Goal: Task Accomplishment & Management: Use online tool/utility

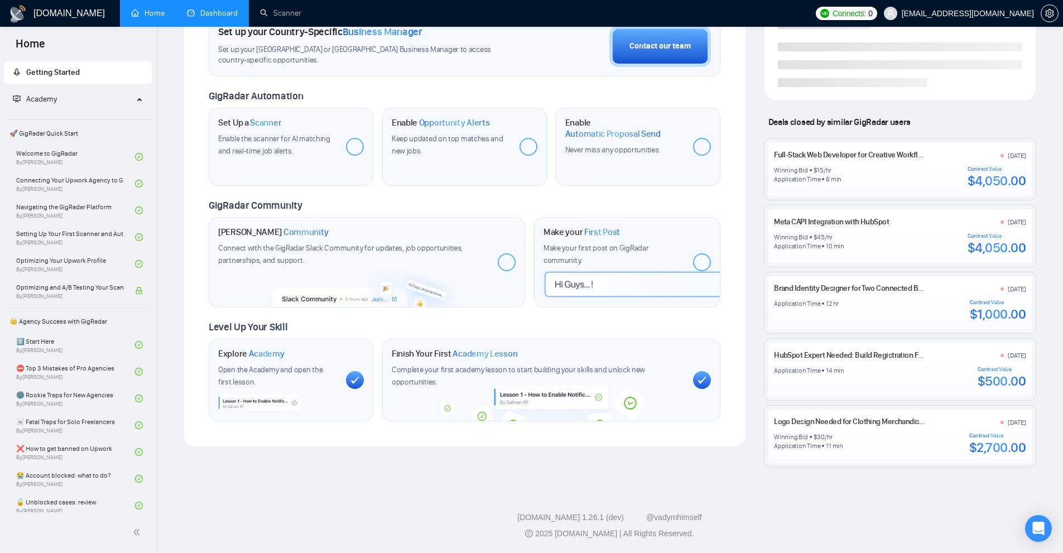
scroll to position [344, 0]
click at [230, 17] on link "Dashboard" at bounding box center [212, 12] width 51 height 9
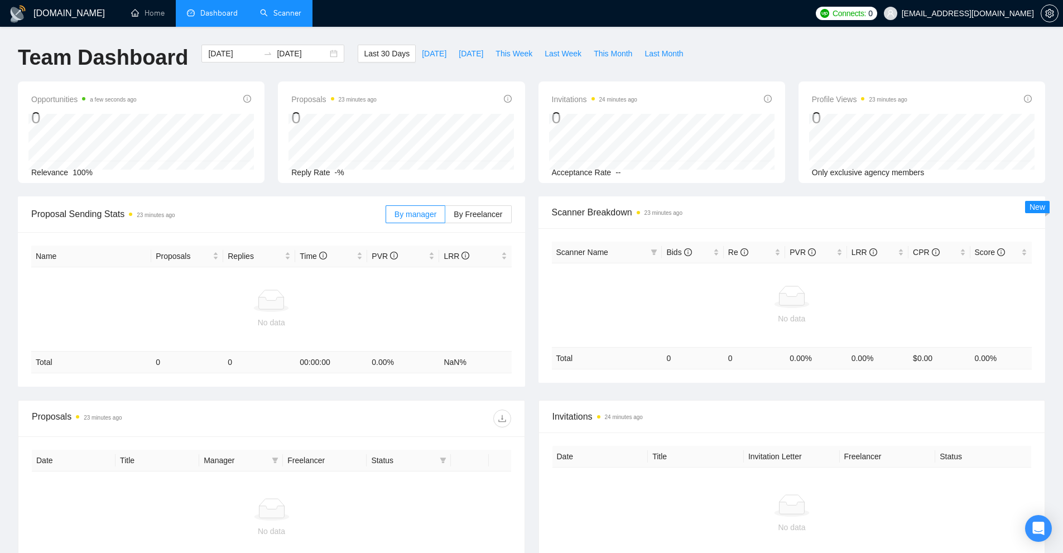
click at [276, 9] on link "Scanner" at bounding box center [280, 12] width 41 height 9
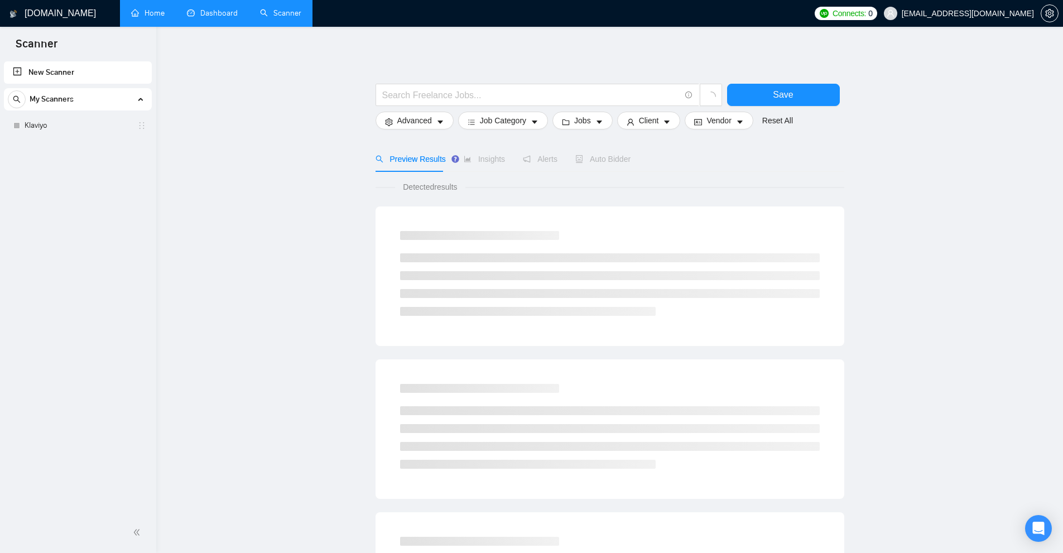
click at [142, 8] on link "Home" at bounding box center [147, 12] width 33 height 9
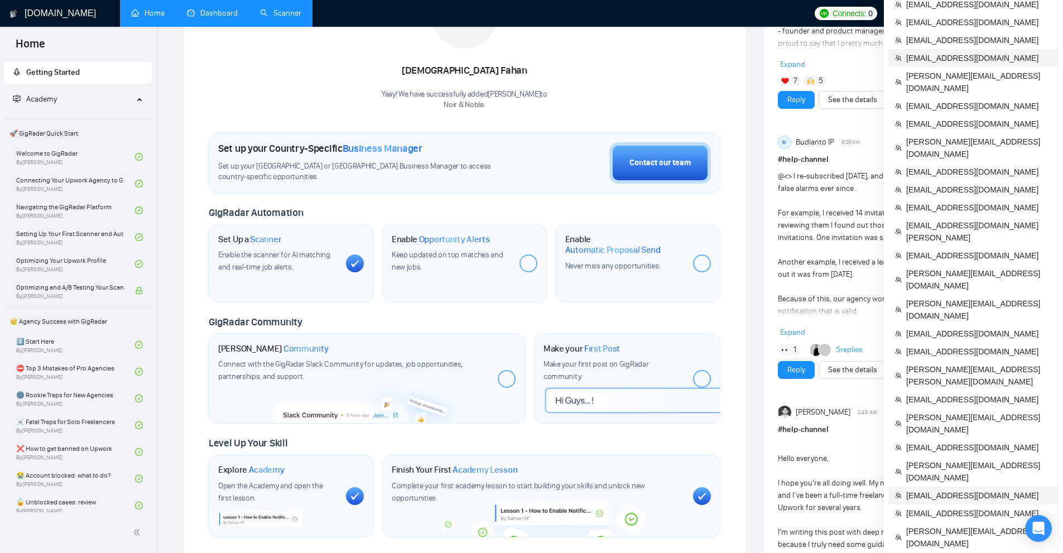
scroll to position [279, 0]
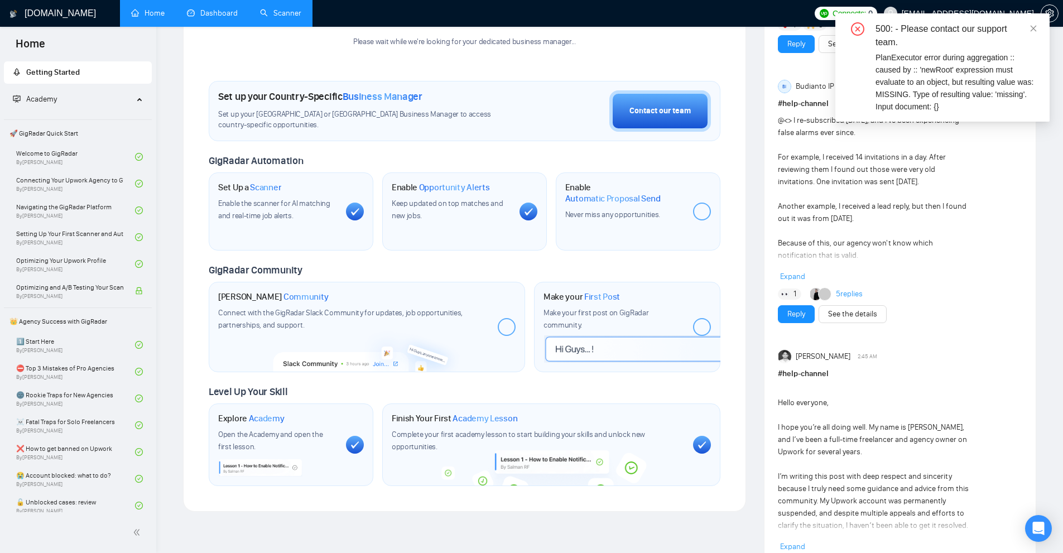
click at [210, 18] on link "Dashboard" at bounding box center [212, 12] width 51 height 9
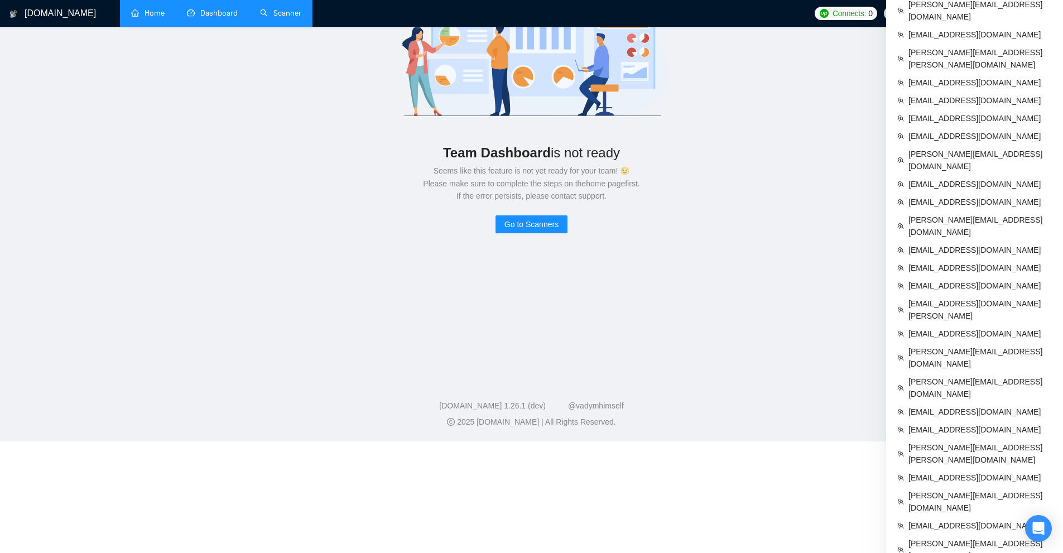
scroll to position [279, 0]
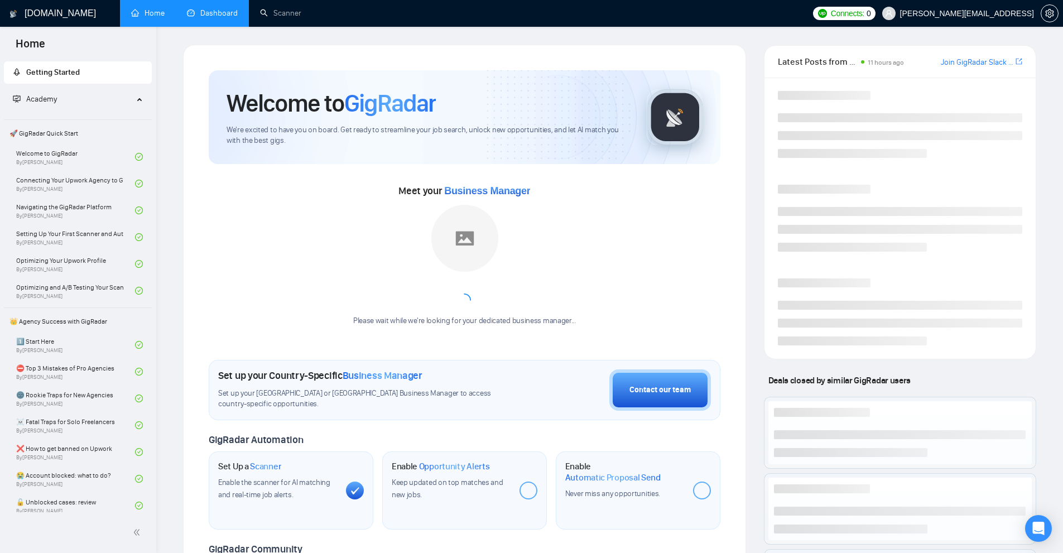
click at [213, 9] on link "Dashboard" at bounding box center [212, 12] width 51 height 9
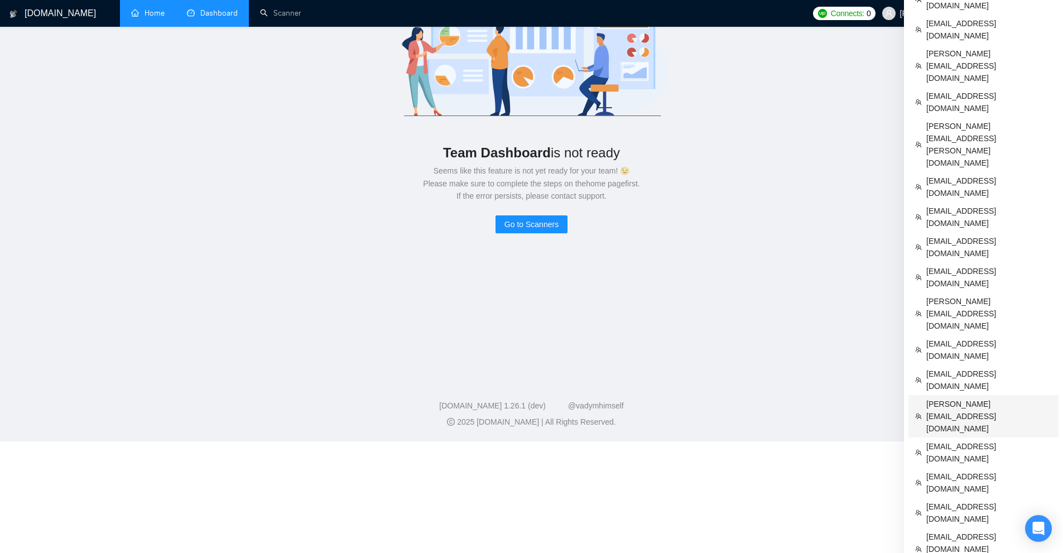
scroll to position [223, 0]
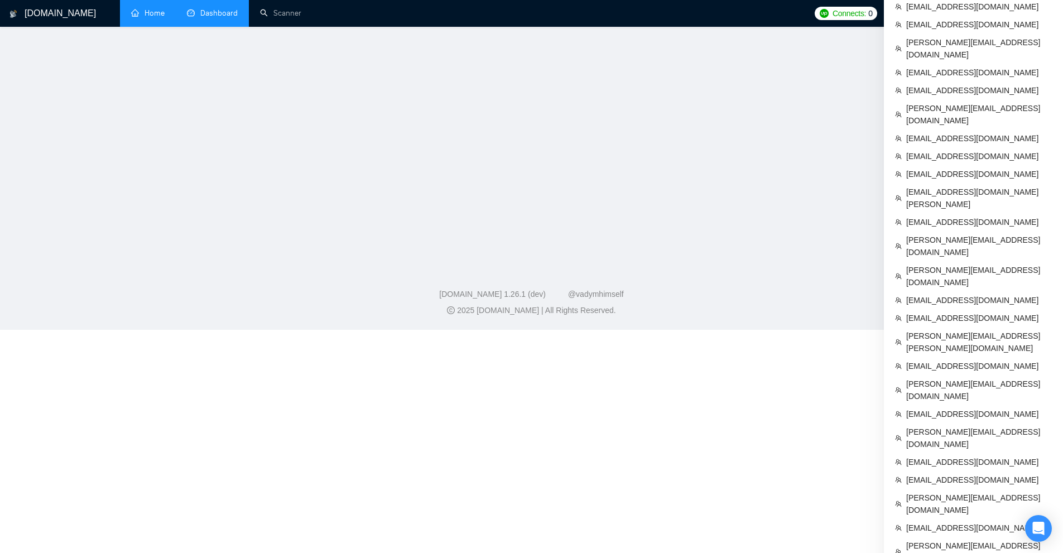
scroll to position [206, 0]
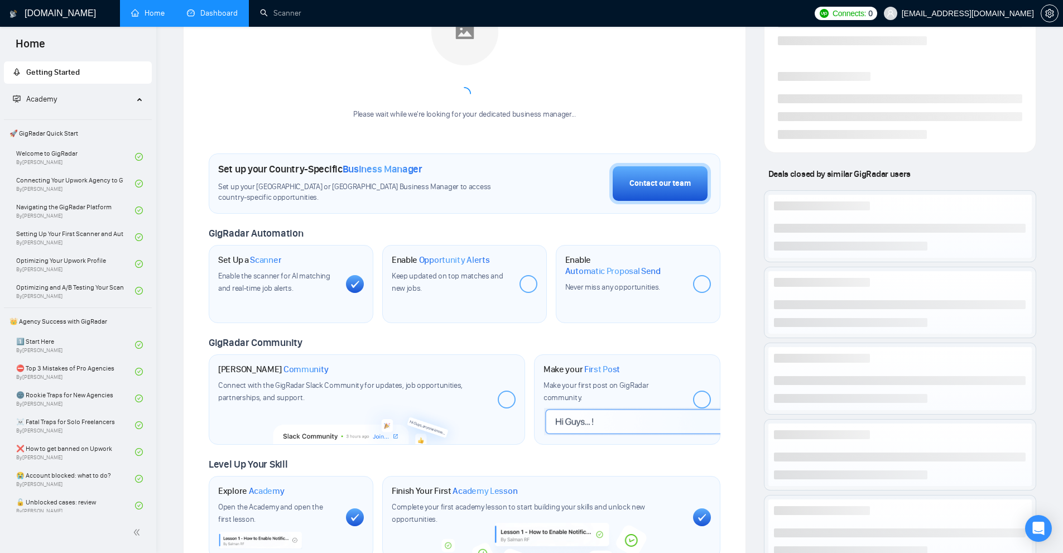
click at [211, 18] on link "Dashboard" at bounding box center [212, 12] width 51 height 9
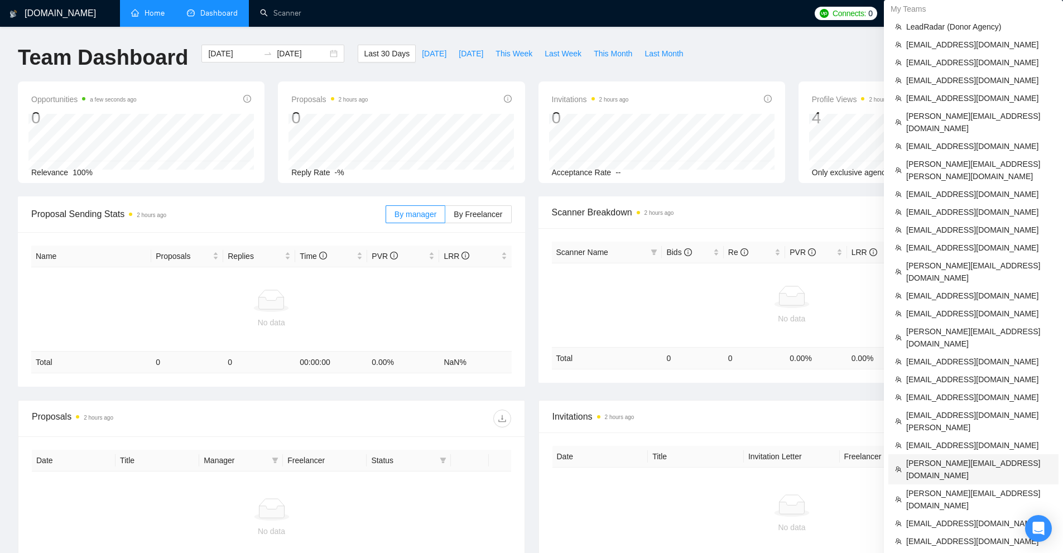
scroll to position [167, 0]
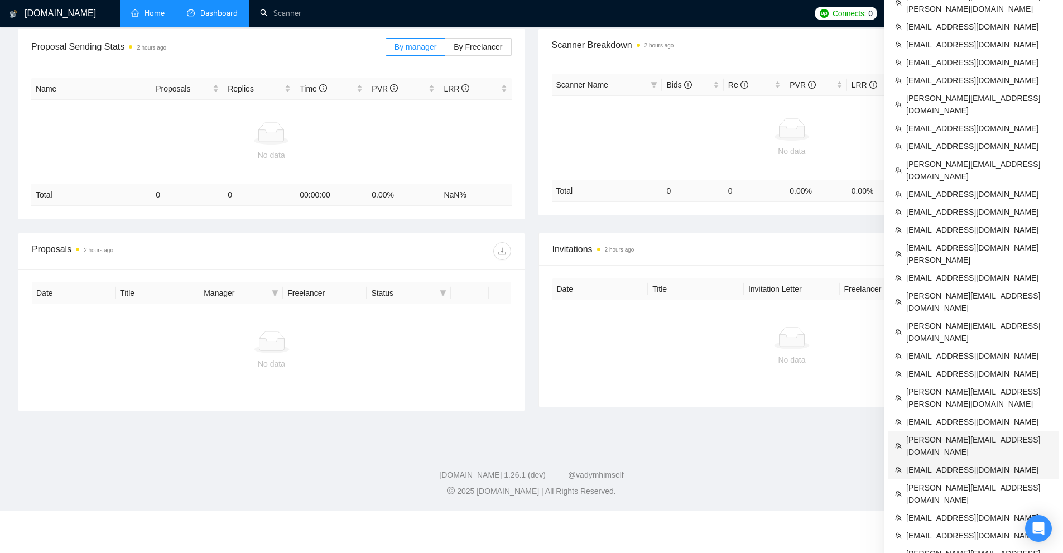
click at [950, 434] on span "[PERSON_NAME][EMAIL_ADDRESS][DOMAIN_NAME]" at bounding box center [979, 446] width 146 height 25
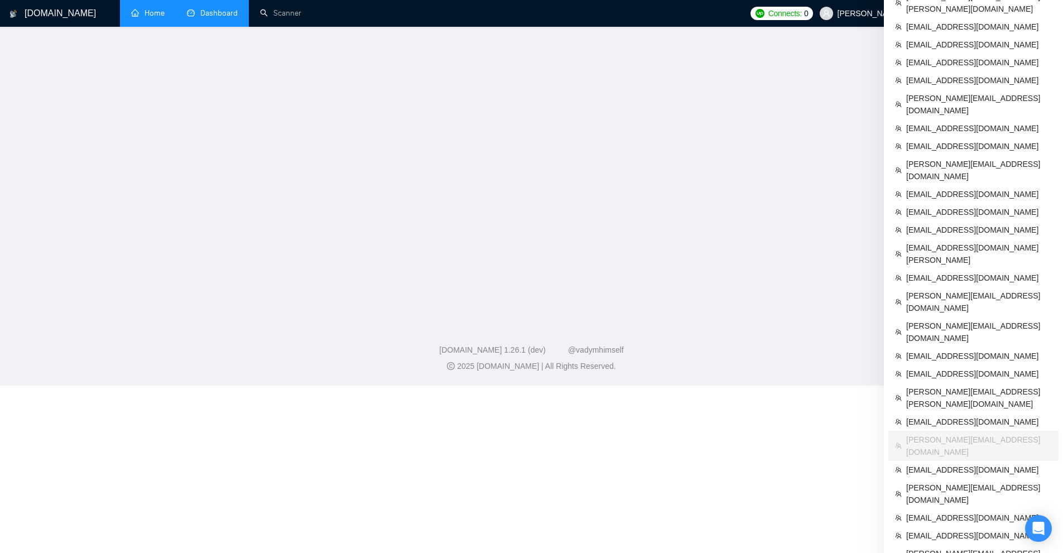
scroll to position [281, 0]
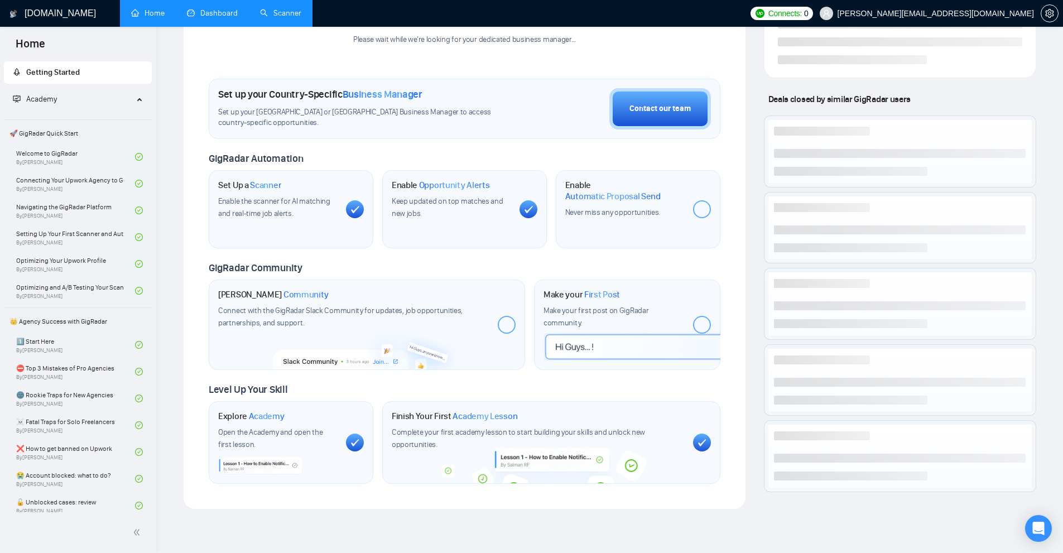
click at [286, 8] on link "Scanner" at bounding box center [280, 12] width 41 height 9
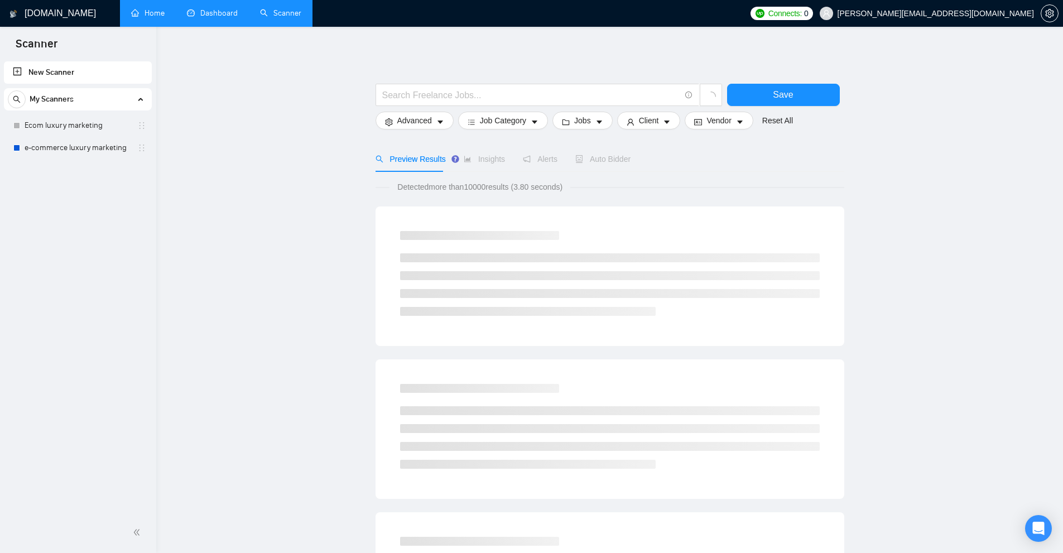
click at [238, 11] on link "Dashboard" at bounding box center [212, 12] width 51 height 9
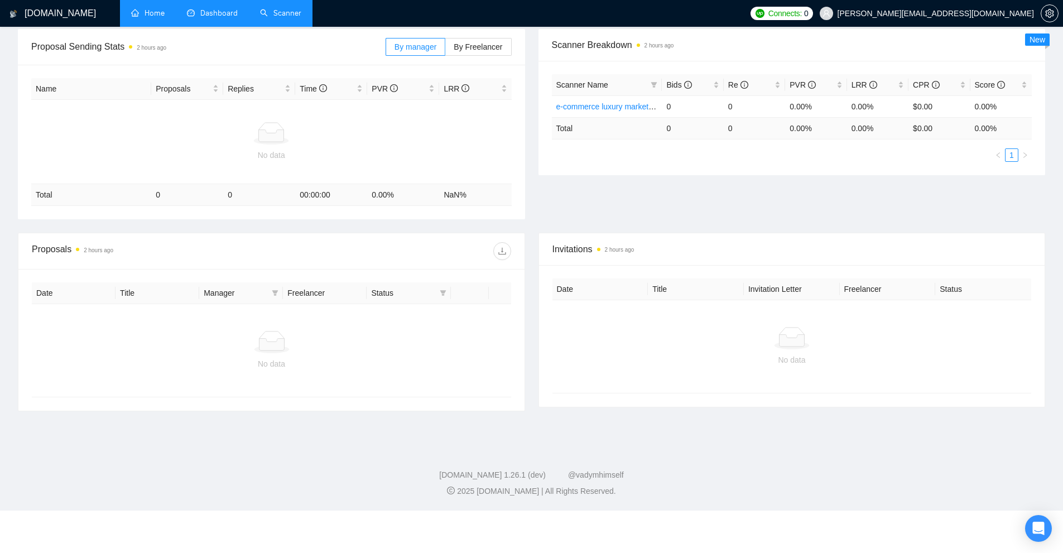
scroll to position [125, 0]
